Goal: Submit feedback/report problem

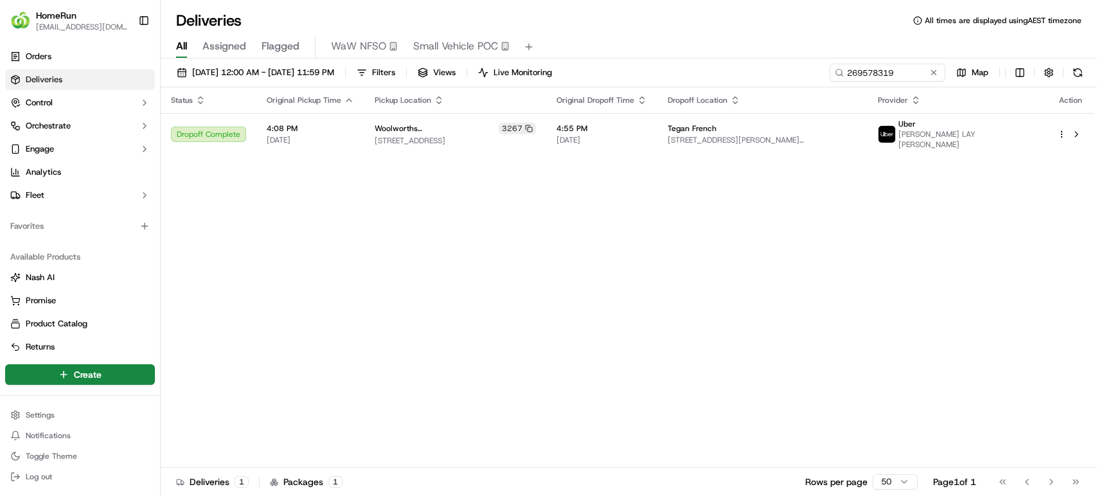
click at [668, 66] on div "11/09/2025 12:00 AM - 17/09/2025 11:59 PM Filters Views Live Monitoring 2695783…" at bounding box center [629, 76] width 937 height 24
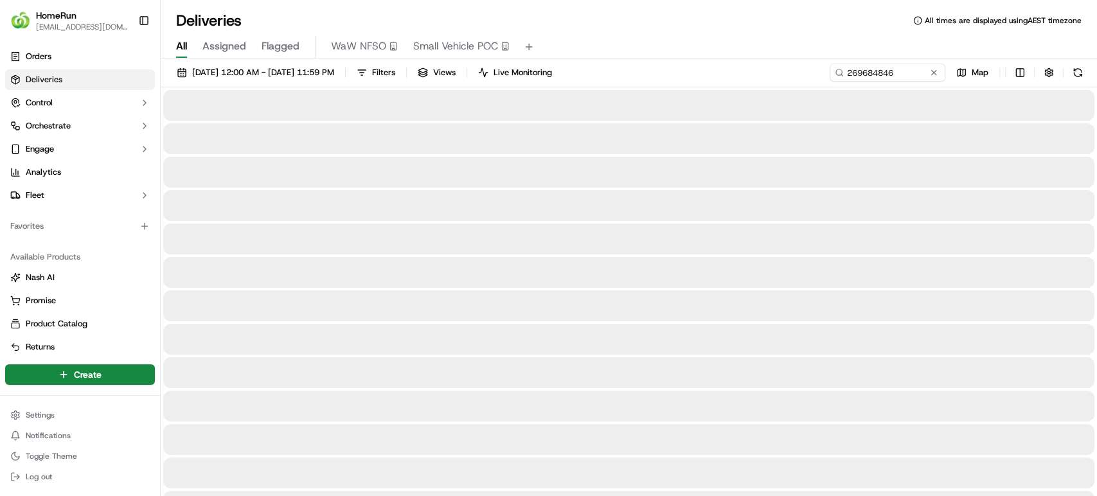
type input "269684846"
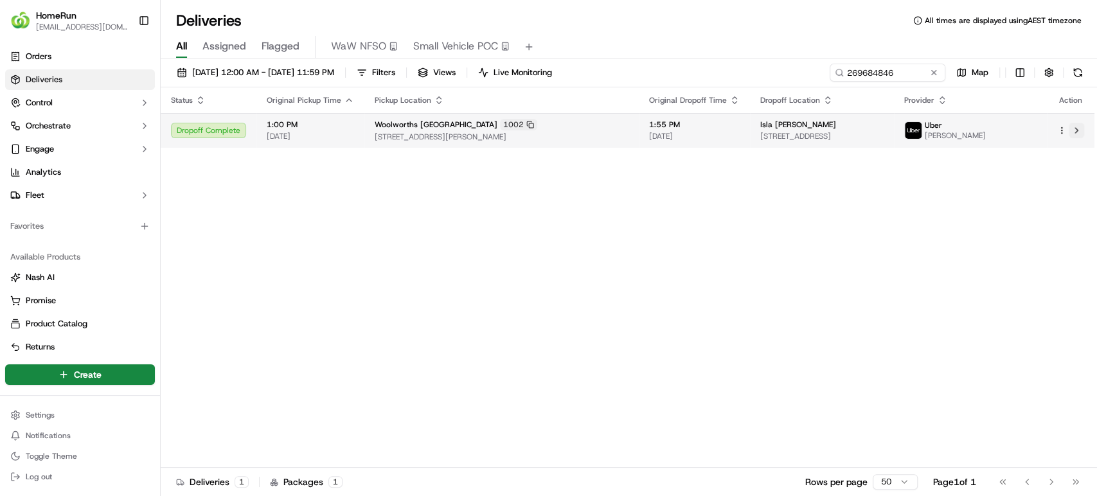
click at [1076, 130] on button at bounding box center [1076, 130] width 15 height 15
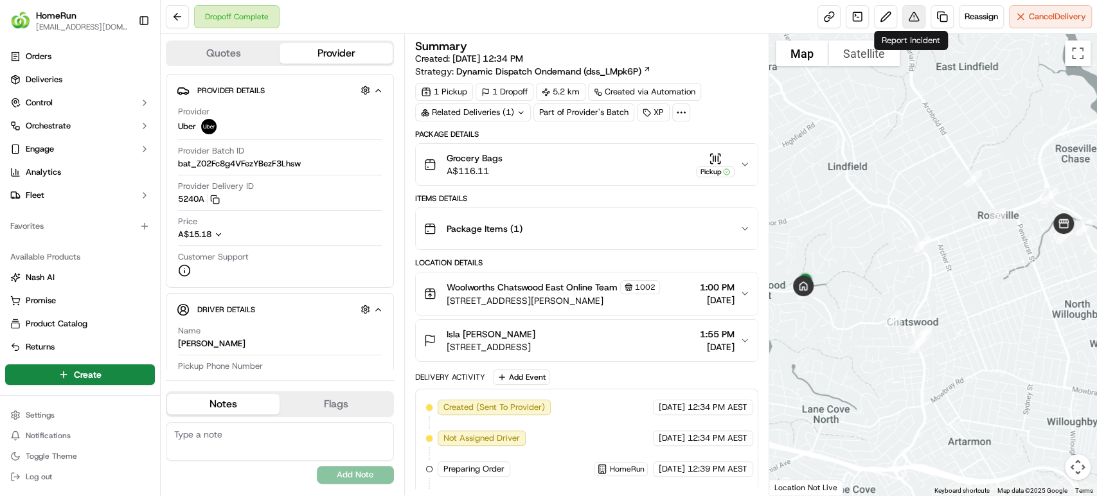
click at [910, 23] on button at bounding box center [914, 16] width 23 height 23
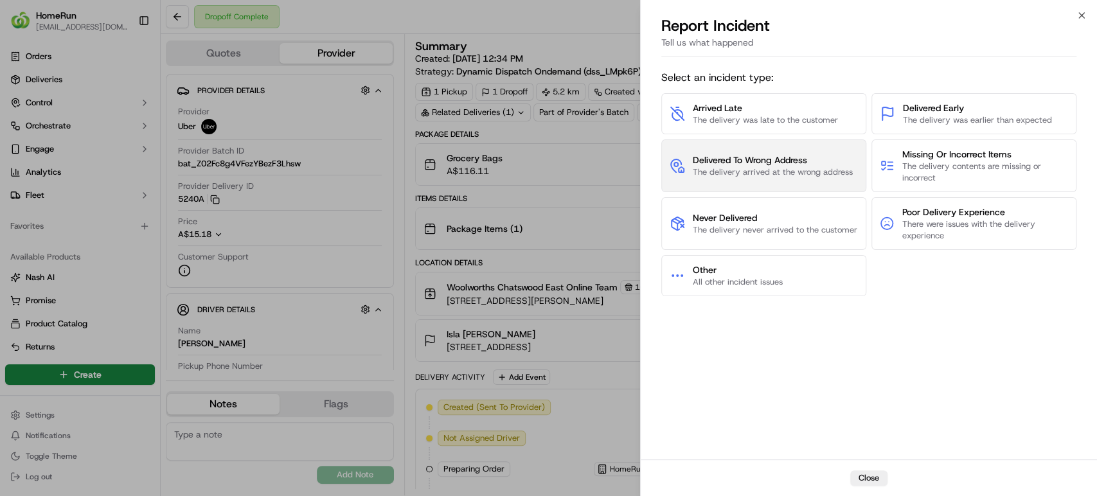
click at [819, 160] on span "Delivered To Wrong Address" at bounding box center [773, 160] width 160 height 13
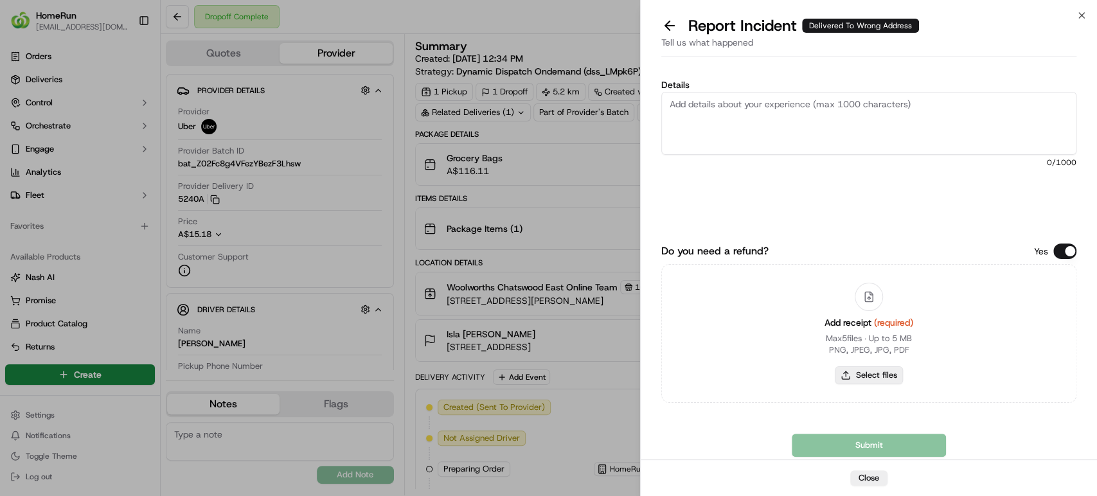
click at [878, 375] on button "Select files" at bounding box center [869, 375] width 68 height 18
type input "C:\fakepath\269684846.pdf"
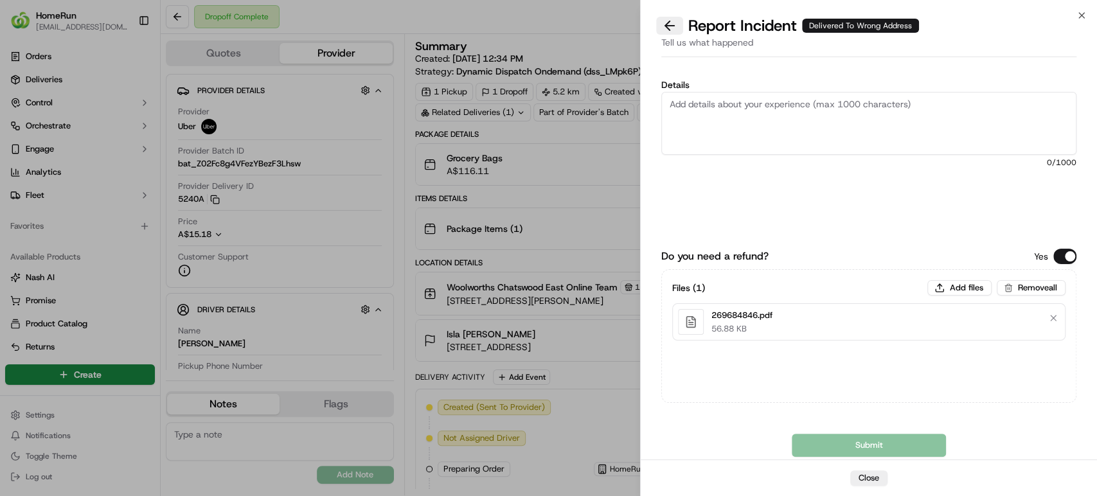
click at [669, 26] on button at bounding box center [669, 26] width 27 height 18
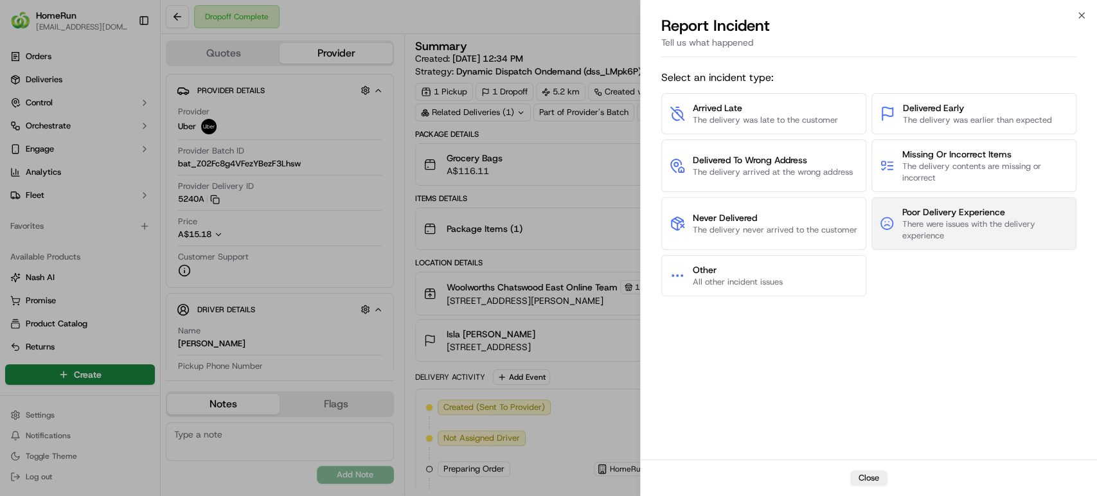
click at [976, 227] on span "There were issues with the delivery experience" at bounding box center [985, 230] width 167 height 23
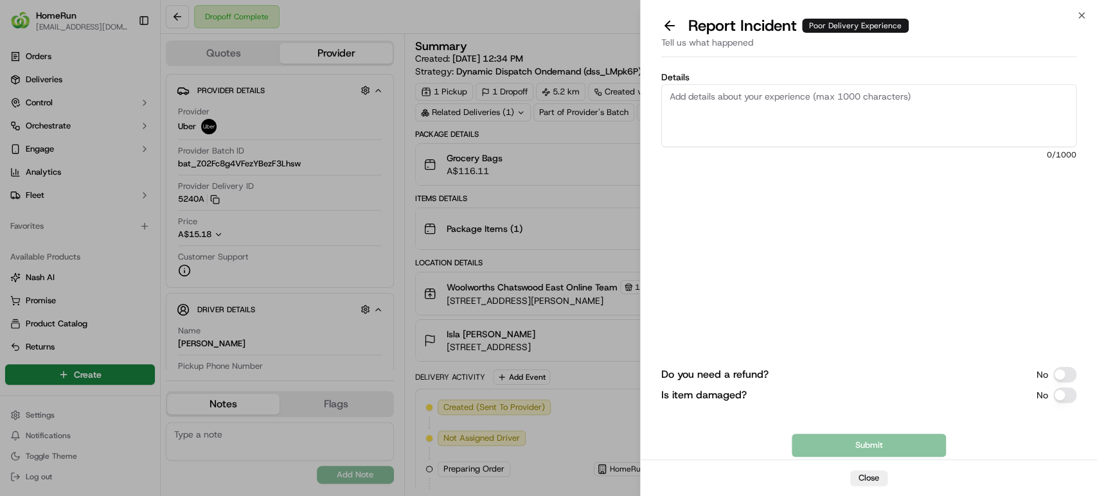
click at [799, 122] on textarea "Details" at bounding box center [869, 115] width 415 height 63
paste textarea "After delivering the order, the driver called Isla on their mobile phone and as…"
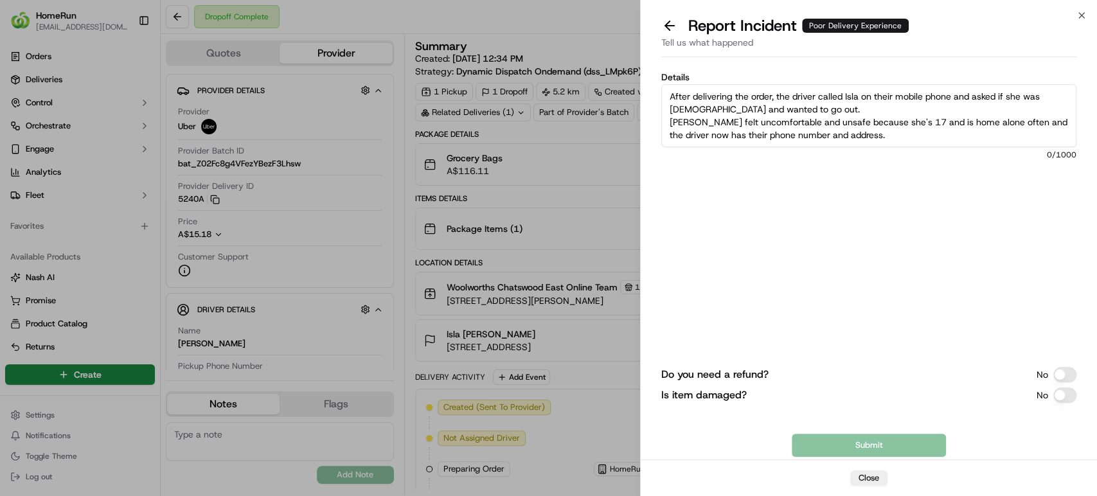
scroll to position [7, 0]
type textarea "After delivering the order, the driver called Isla on their mobile phone and as…"
click at [864, 456] on button "Submit" at bounding box center [869, 445] width 154 height 23
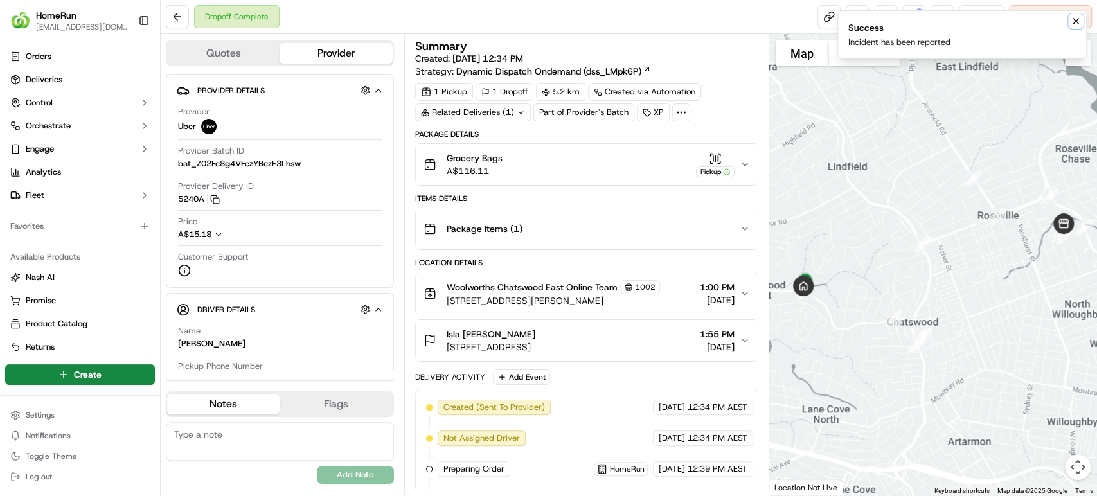
click at [1077, 14] on button "Notifications (F8)" at bounding box center [1075, 21] width 15 height 15
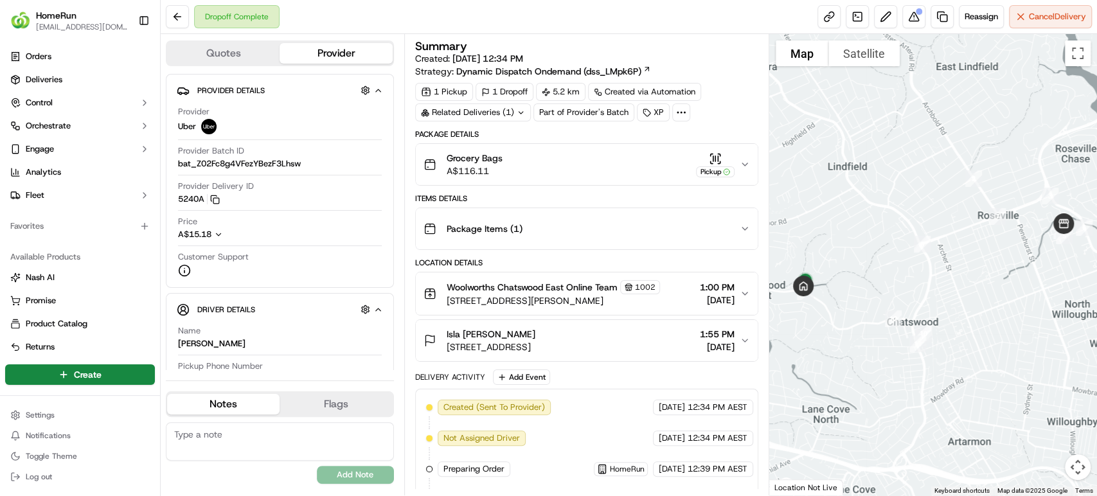
click at [746, 167] on icon "button" at bounding box center [745, 164] width 10 height 10
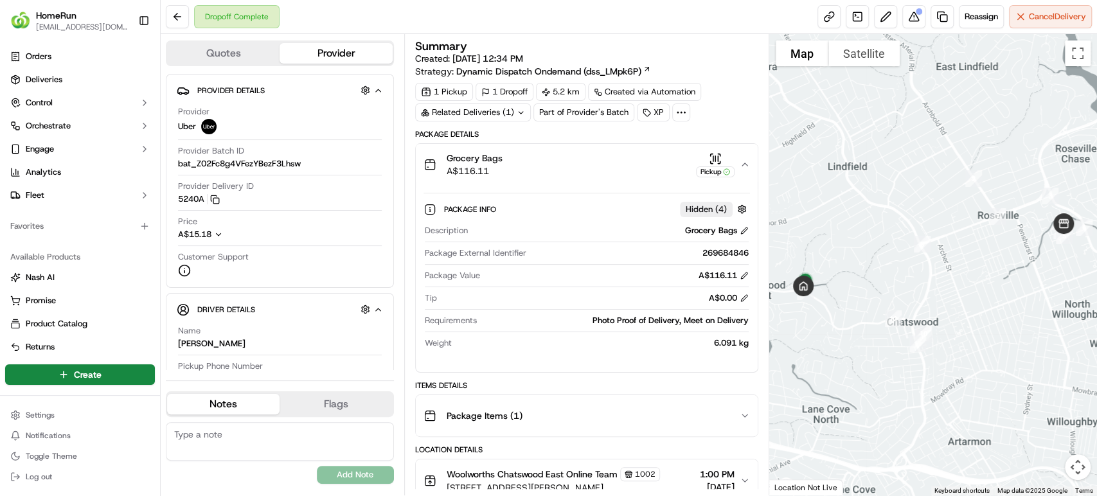
click at [746, 167] on icon "button" at bounding box center [745, 164] width 10 height 10
